Goal: Task Accomplishment & Management: Manage account settings

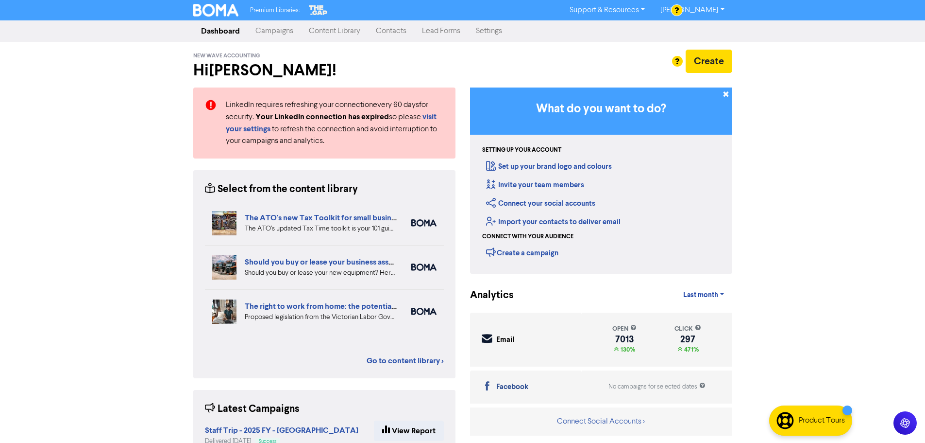
click at [286, 32] on link "Campaigns" at bounding box center [274, 30] width 53 height 19
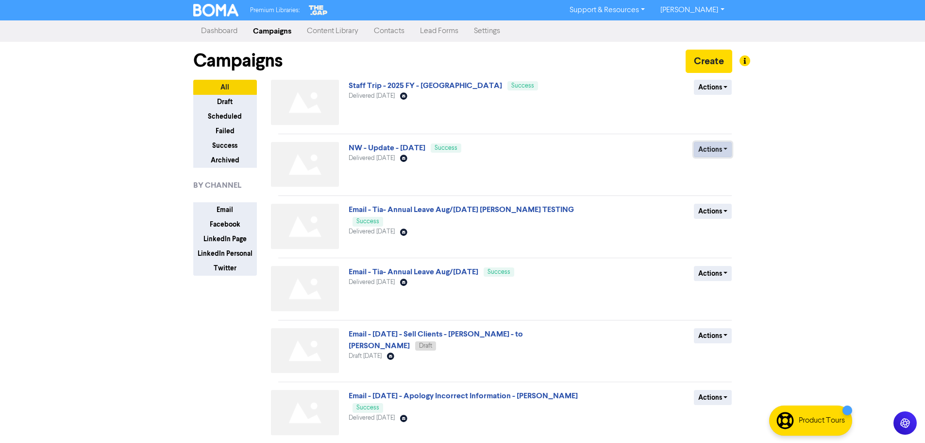
click at [724, 150] on button "Actions" at bounding box center [713, 149] width 38 height 15
click at [727, 170] on button "Duplicate" at bounding box center [733, 170] width 77 height 16
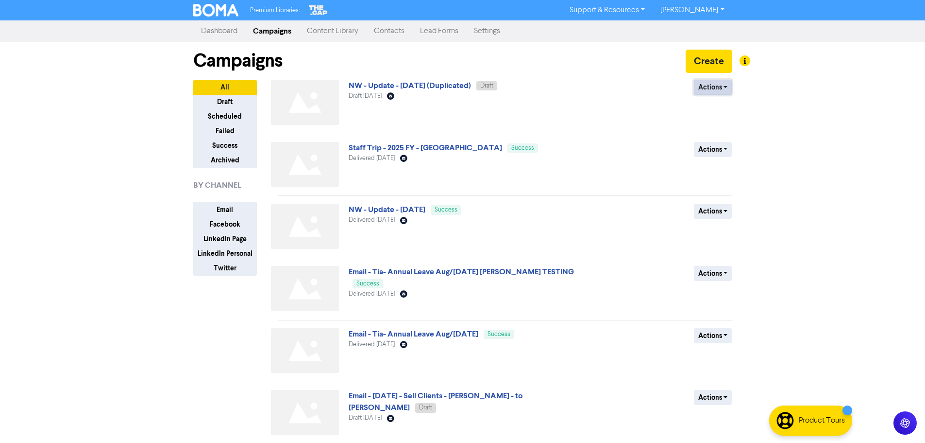
click at [700, 87] on button "Actions" at bounding box center [713, 87] width 38 height 15
drag, startPoint x: 606, startPoint y: 101, endPoint x: 437, endPoint y: 91, distance: 169.8
click at [587, 96] on div "Actions Delete Duplicate Rename Archive" at bounding box center [661, 104] width 156 height 49
click at [412, 90] on link "NW - Update - [DATE] (Duplicated)" at bounding box center [410, 86] width 122 height 10
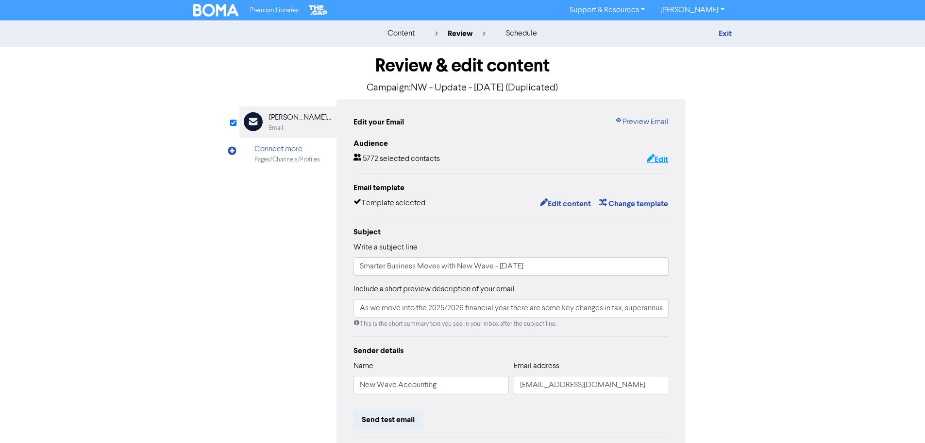
click at [664, 158] on button "Edit" at bounding box center [658, 159] width 22 height 13
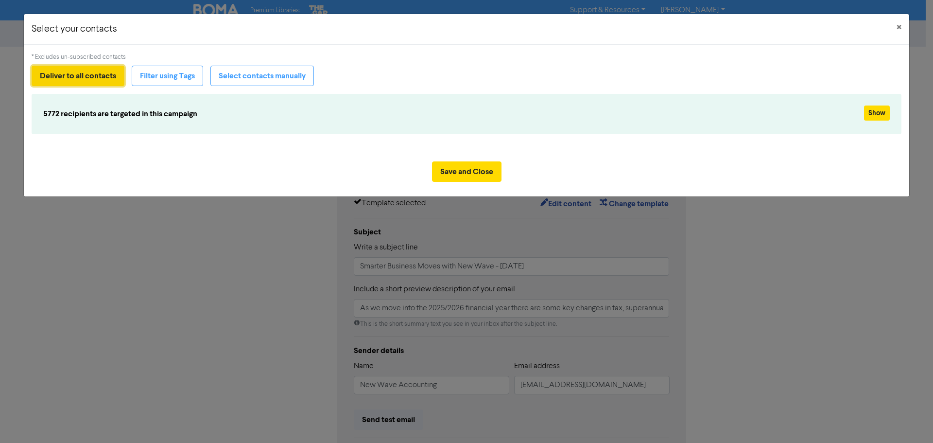
click at [98, 79] on button "Deliver to all contacts" at bounding box center [78, 76] width 93 height 20
click at [479, 170] on button "Save and Close" at bounding box center [466, 171] width 69 height 20
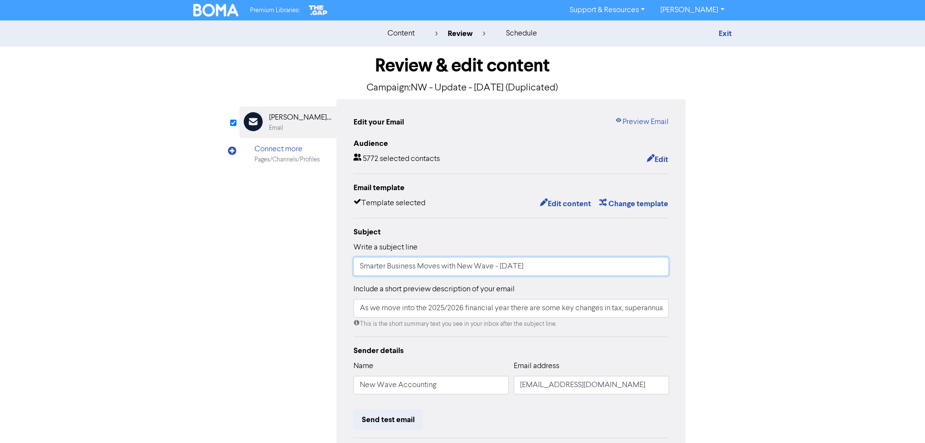
click at [512, 271] on input "Smarter Business Moves with New Wave - [DATE]" at bounding box center [512, 266] width 316 height 18
click at [512, 270] on input "Smarter Business Moves with New Wave - [DATE]" at bounding box center [512, 266] width 316 height 18
click at [513, 270] on input "Smarter Business Moves with New Wave - [DATE]" at bounding box center [512, 266] width 316 height 18
type input "Smarter Business Moves with New Wave - [DATE]"
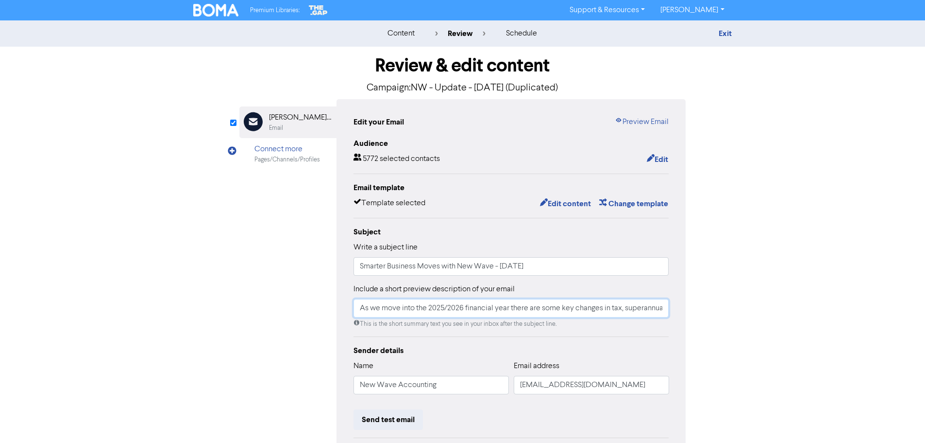
click at [494, 314] on input "As we move into the 2025/2026 financial year there are some key changes in tax,…" at bounding box center [512, 308] width 316 height 18
click at [524, 90] on p "Campaign: NW - Update - [DATE] (Duplicated)" at bounding box center [462, 88] width 447 height 15
click at [724, 32] on link "Exit" at bounding box center [725, 34] width 13 height 10
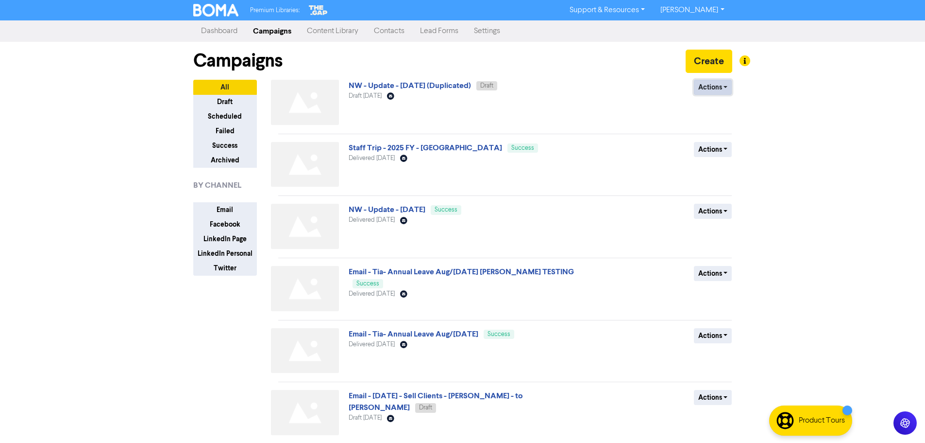
click at [697, 85] on button "Actions" at bounding box center [713, 87] width 38 height 15
click at [715, 141] on button "Rename" at bounding box center [733, 139] width 77 height 16
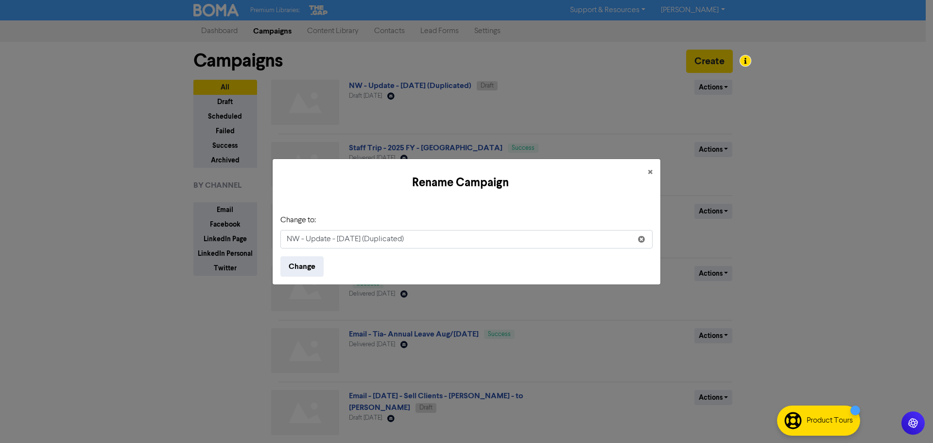
drag, startPoint x: 337, startPoint y: 241, endPoint x: 639, endPoint y: 249, distance: 301.8
click at [642, 250] on form "Change to: NW - Update - [DATE] (Duplicated) Change" at bounding box center [466, 245] width 372 height 62
type input "NW - Update - [DATE]"
click at [312, 268] on button "Change" at bounding box center [301, 266] width 43 height 20
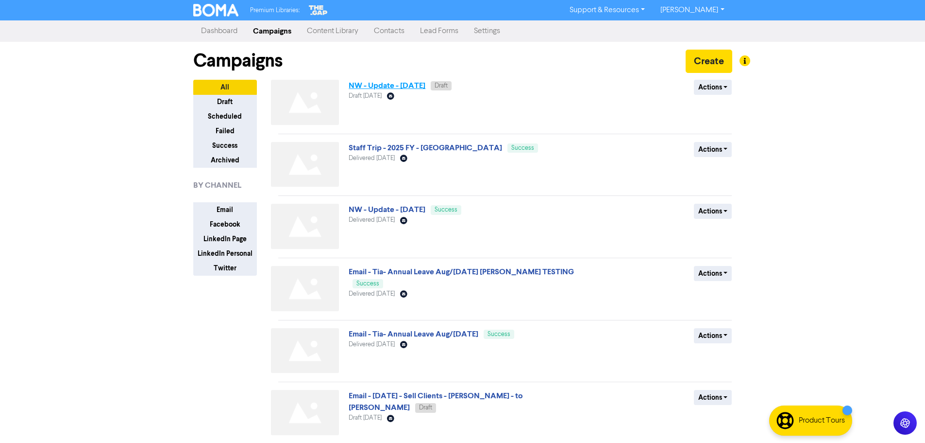
click at [412, 89] on link "NW - Update - [DATE]" at bounding box center [387, 86] width 77 height 10
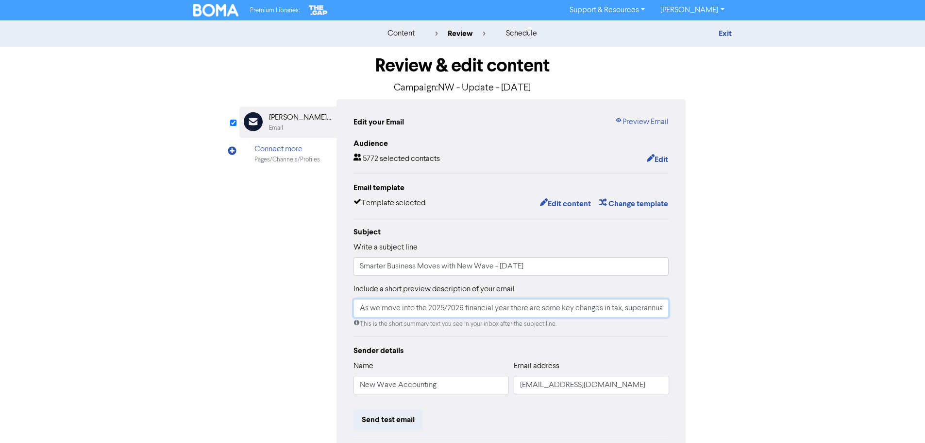
click at [499, 307] on input "As we move into the 2025/2026 financial year there are some key changes in tax,…" at bounding box center [512, 308] width 316 height 18
drag, startPoint x: 499, startPoint y: 307, endPoint x: 814, endPoint y: 312, distance: 314.8
click at [814, 312] on div "content review schedule Exit Review & edit content Campaign: NW - Update - [DAT…" at bounding box center [462, 287] width 925 height 535
click at [780, 314] on div "content review schedule Exit Review & edit content Campaign: NW - Update - [DAT…" at bounding box center [462, 287] width 925 height 535
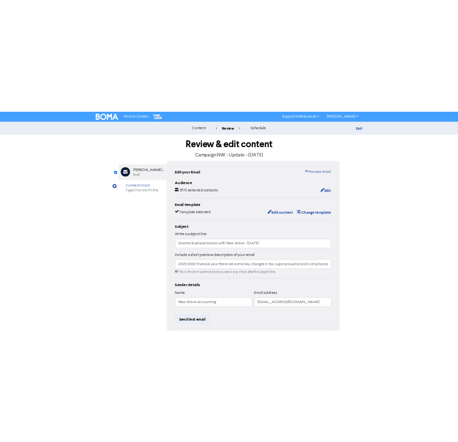
scroll to position [0, 0]
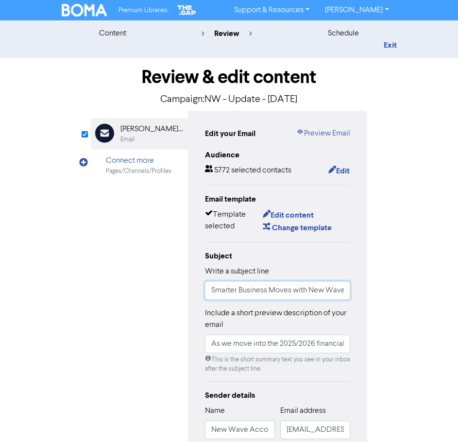
click at [245, 295] on input "Smarter Business Moves with New Wave - [DATE]" at bounding box center [278, 290] width 146 height 18
drag, startPoint x: 212, startPoint y: 293, endPoint x: 367, endPoint y: 293, distance: 155.4
click at [367, 293] on div "Edit your Email Preview Email Audience 5772 selected contacts Edit Email templa…" at bounding box center [278, 339] width 180 height 456
drag, startPoint x: 261, startPoint y: 342, endPoint x: 247, endPoint y: 348, distance: 14.8
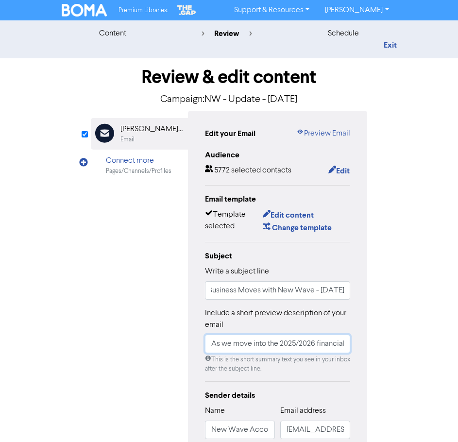
click at [261, 342] on input "As we move into the 2025/2026 financial year there are some key changes in tax,…" at bounding box center [278, 344] width 146 height 18
click at [221, 347] on input "As we move into the 2025/2026 financial year there are some key changes in tax,…" at bounding box center [278, 344] width 146 height 18
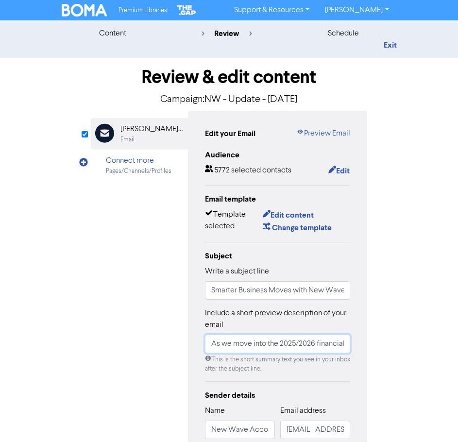
click at [221, 347] on input "As we move into the 2025/2026 financial year there are some key changes in tax,…" at bounding box center [278, 344] width 146 height 18
paste input "There’s been a bit to report on since our August publication. Standouts include…"
type input "There’s been a bit to report on since our August publication. Standouts include…"
click at [330, 133] on link "Preview Email" at bounding box center [323, 134] width 54 height 12
click at [300, 217] on button "Edit content" at bounding box center [288, 215] width 52 height 13
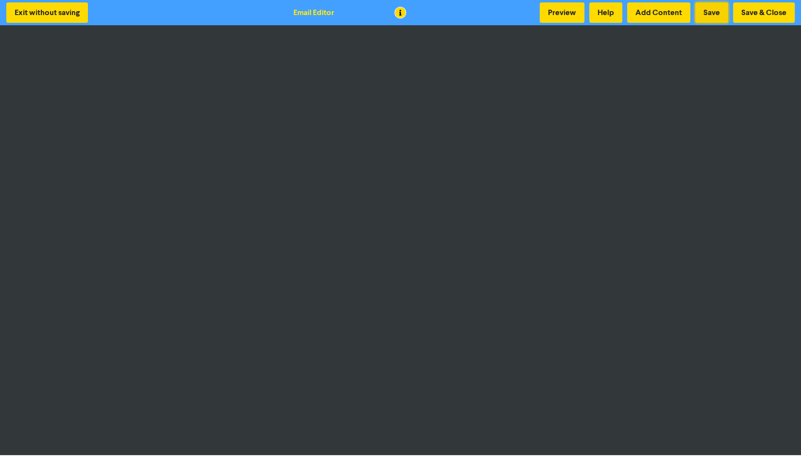
click at [708, 6] on button "Save" at bounding box center [711, 12] width 33 height 20
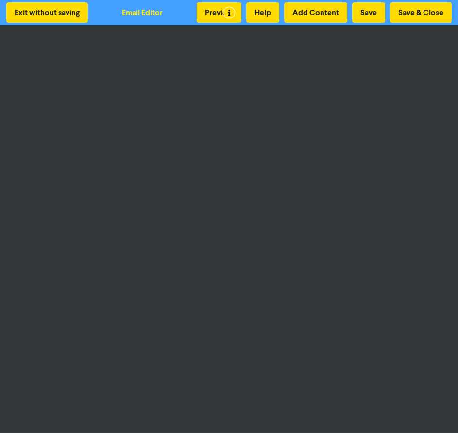
scroll to position [0, 20]
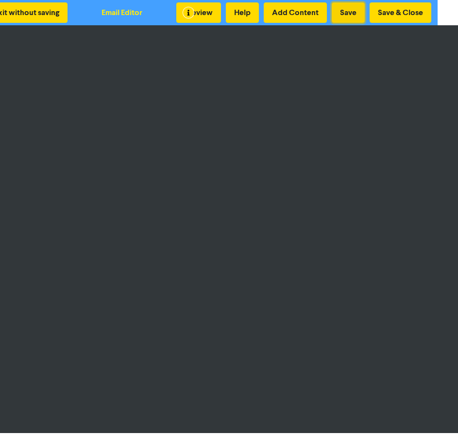
click at [357, 8] on button "Save" at bounding box center [348, 12] width 33 height 20
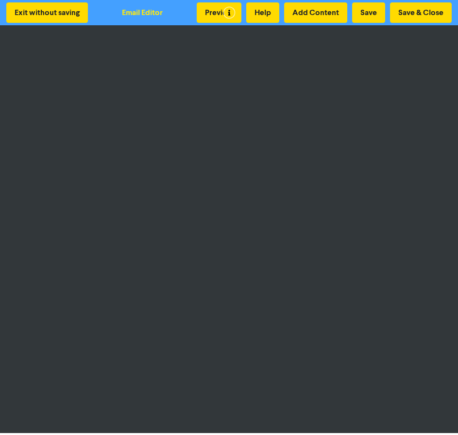
scroll to position [1, 0]
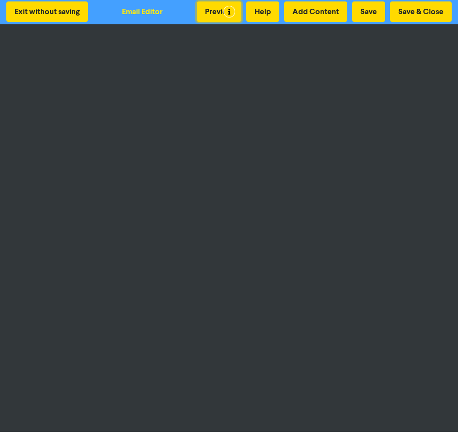
click at [214, 14] on button "Preview" at bounding box center [219, 11] width 45 height 20
click at [375, 18] on button "Save" at bounding box center [368, 11] width 33 height 20
click at [302, 16] on button "Add Content" at bounding box center [315, 11] width 63 height 20
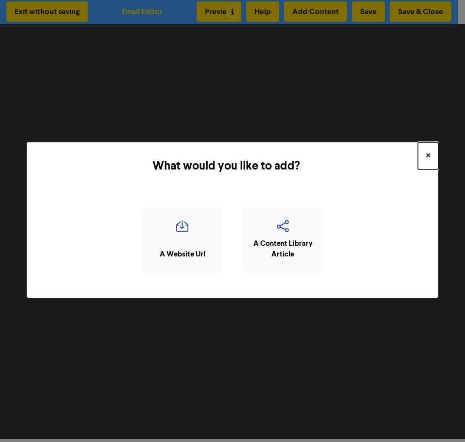
click at [427, 156] on span "×" at bounding box center [428, 156] width 5 height 15
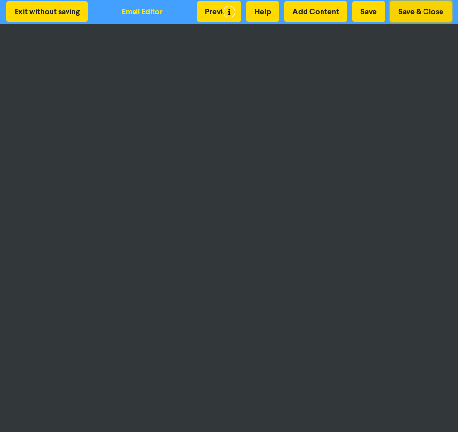
click at [403, 11] on button "Save & Close" at bounding box center [421, 11] width 62 height 20
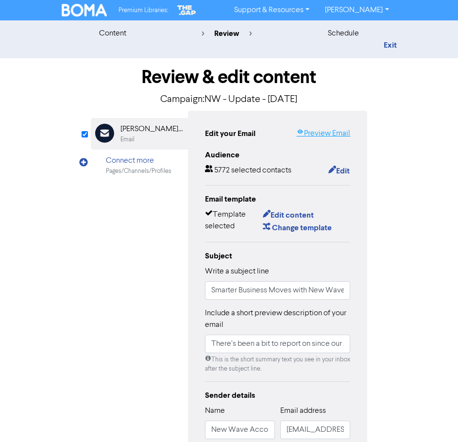
click at [336, 131] on link "Preview Email" at bounding box center [323, 134] width 54 height 12
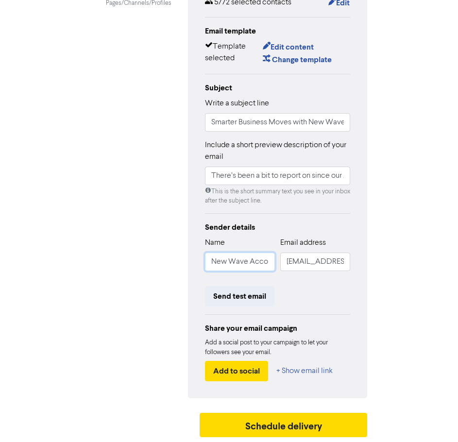
scroll to position [0, 19]
drag, startPoint x: 214, startPoint y: 265, endPoint x: 421, endPoint y: 262, distance: 206.5
click at [420, 262] on div "content review schedule Exit Review & edit content Campaign: NW - Update - [DAT…" at bounding box center [229, 147] width 458 height 590
click at [407, 295] on div "content review schedule Exit Review & edit content Campaign: NW - Update - [DAT…" at bounding box center [229, 147] width 458 height 590
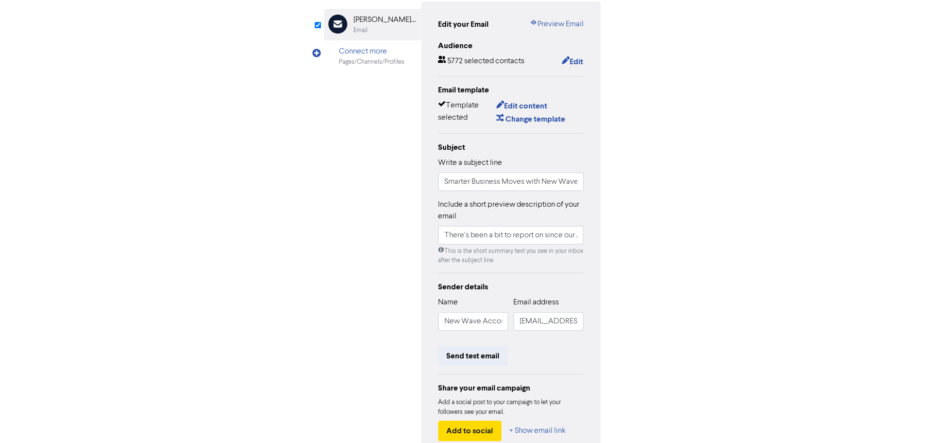
scroll to position [0, 0]
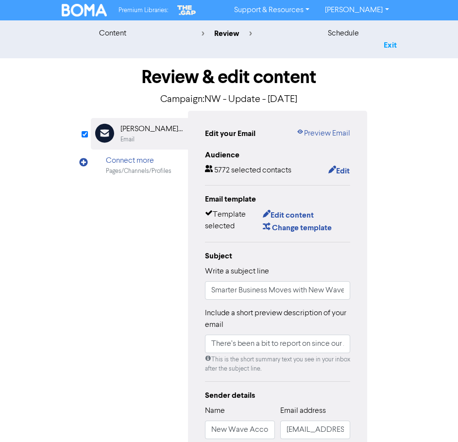
click at [387, 45] on link "Exit" at bounding box center [390, 45] width 13 height 10
